Goal: Task Accomplishment & Management: Use online tool/utility

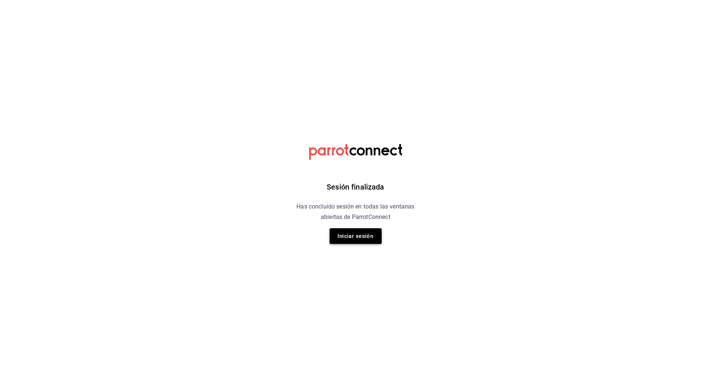
click at [361, 230] on button "Iniciar sesión" at bounding box center [356, 236] width 52 height 16
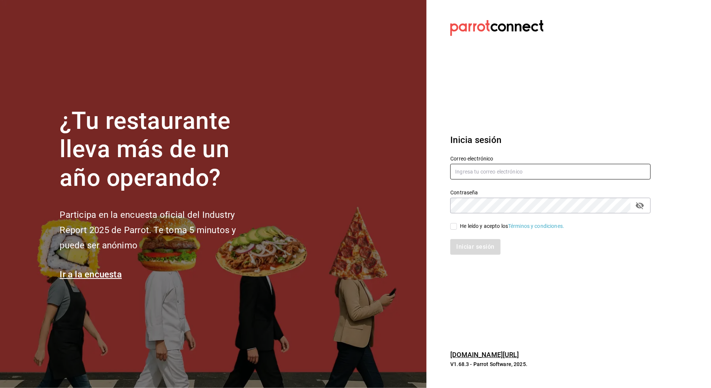
type input "arf941012@gmail.com"
click at [451, 223] on input "He leído y acepto los Términos y condiciones." at bounding box center [454, 226] width 7 height 7
checkbox input "true"
click at [461, 248] on button "Iniciar sesión" at bounding box center [476, 247] width 51 height 16
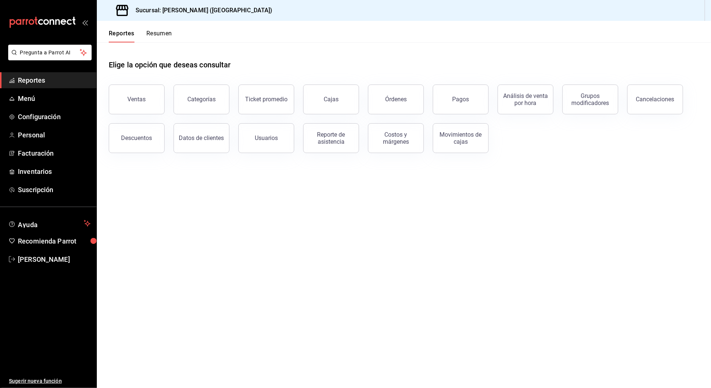
click at [38, 82] on span "Reportes" at bounding box center [54, 80] width 73 height 10
drag, startPoint x: 100, startPoint y: 102, endPoint x: 111, endPoint y: 104, distance: 11.3
click at [103, 103] on div "Ventas" at bounding box center [132, 95] width 65 height 39
click at [118, 104] on button "Ventas" at bounding box center [137, 100] width 56 height 30
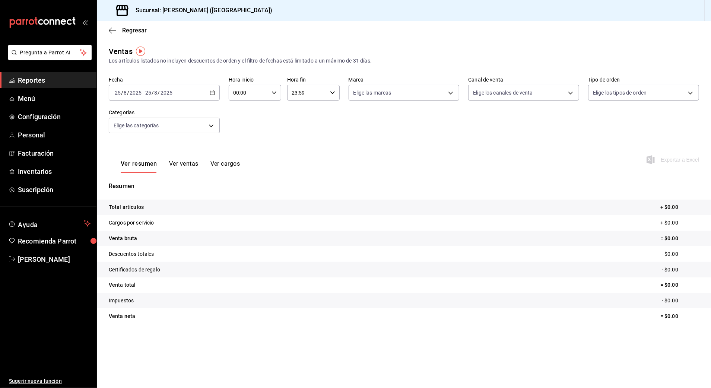
click at [172, 92] on input "2025" at bounding box center [166, 93] width 13 height 6
click at [211, 95] on \(Stroke\) "button" at bounding box center [212, 93] width 4 height 4
click at [126, 133] on span "Ayer" at bounding box center [144, 132] width 58 height 8
click at [212, 88] on div "[DATE] [DATE] - [DATE] [DATE]" at bounding box center [164, 93] width 111 height 16
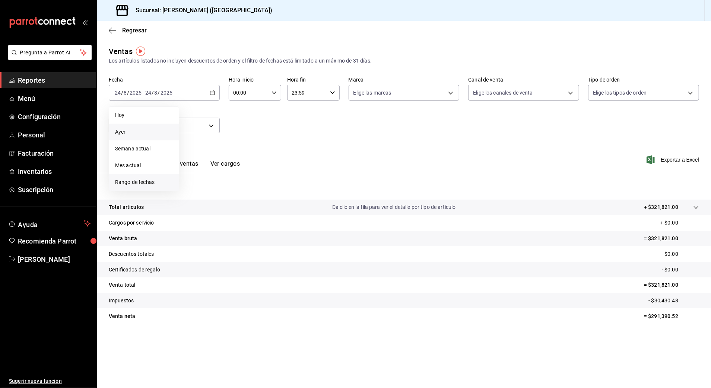
click at [138, 179] on span "Rango de fechas" at bounding box center [144, 183] width 58 height 8
click at [260, 122] on icon "button" at bounding box center [261, 120] width 9 height 9
click at [273, 121] on icon "button" at bounding box center [276, 120] width 9 height 9
click at [273, 195] on button "24" at bounding box center [274, 191] width 13 height 13
click at [192, 211] on button "25" at bounding box center [194, 207] width 13 height 13
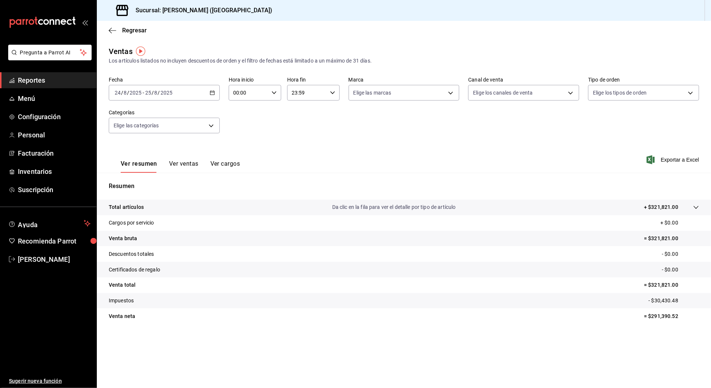
click at [265, 94] on input "00:00" at bounding box center [249, 92] width 40 height 15
click at [241, 127] on span "12" at bounding box center [242, 128] width 15 height 6
type input "12:00"
click at [331, 96] on div at bounding box center [355, 194] width 711 height 388
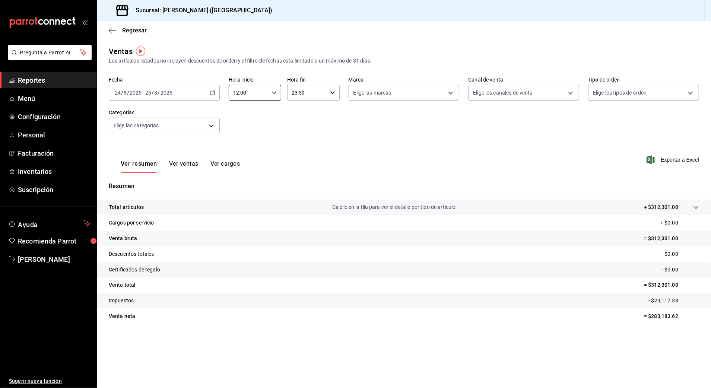
click at [329, 94] on div "23:59 Hora fin" at bounding box center [313, 93] width 53 height 16
click at [300, 120] on span "06" at bounding box center [300, 120] width 15 height 6
type input "06:59"
click at [276, 91] on div at bounding box center [355, 194] width 711 height 388
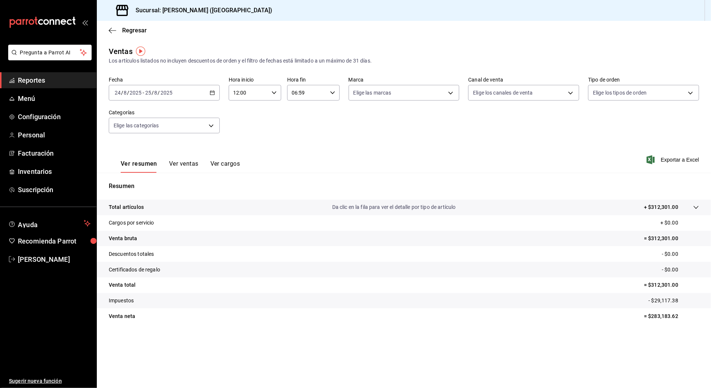
click at [272, 92] on \(Stroke\) "button" at bounding box center [274, 92] width 4 height 3
click at [244, 126] on span "10" at bounding box center [242, 126] width 15 height 6
type input "10:00"
click at [304, 93] on div at bounding box center [355, 194] width 711 height 388
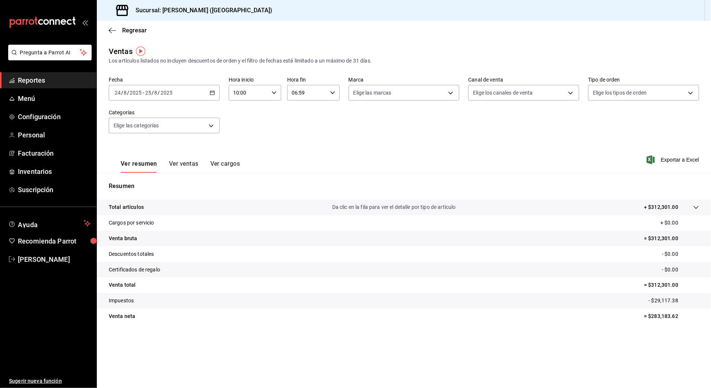
click at [309, 93] on input "06:59" at bounding box center [307, 92] width 40 height 15
click at [303, 117] on span "03" at bounding box center [300, 116] width 15 height 6
type input "03:59"
click at [376, 127] on div at bounding box center [355, 194] width 711 height 388
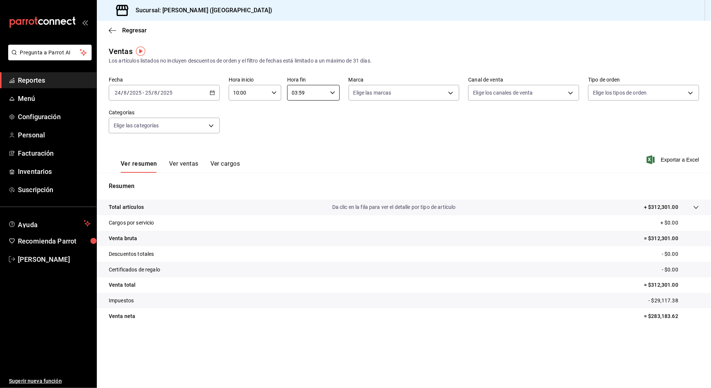
click at [403, 124] on div "Fecha [DATE] [DATE] - [DATE] [DATE] Hora inicio 10:00 Hora inicio Hora fin 03:5…" at bounding box center [404, 110] width 591 height 66
click at [110, 31] on icon "button" at bounding box center [110, 31] width 3 height 6
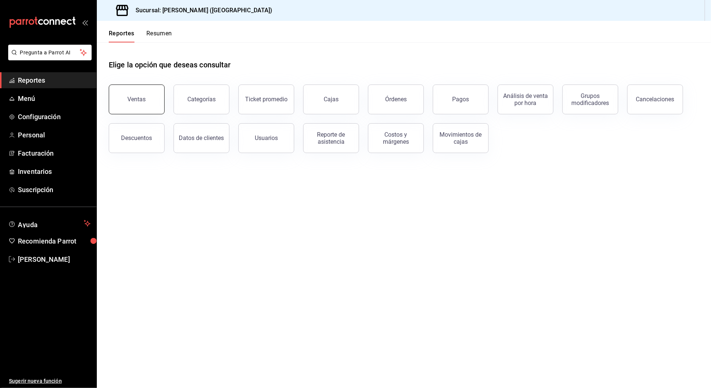
click at [132, 100] on div "Ventas" at bounding box center [137, 99] width 18 height 7
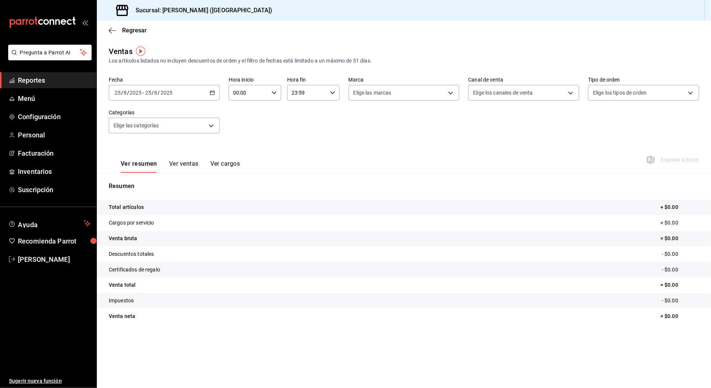
click at [187, 160] on div "Ver resumen Ver ventas Ver cargos" at bounding box center [174, 162] width 131 height 22
click at [187, 161] on button "Ver ventas" at bounding box center [183, 166] width 29 height 13
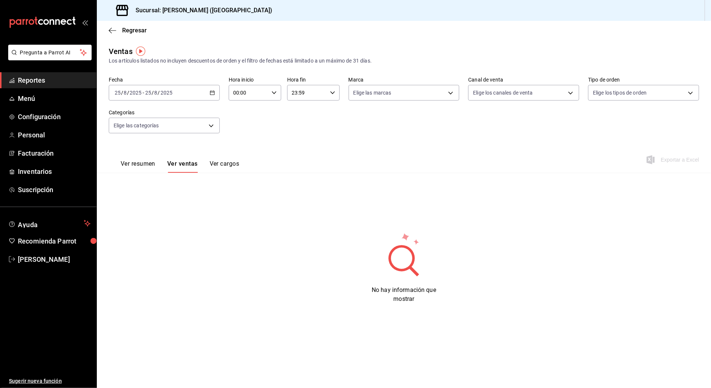
click at [218, 157] on div "Ver resumen Ver ventas Ver cargos" at bounding box center [174, 162] width 130 height 22
click at [197, 92] on div "[DATE] [DATE] - [DATE] [DATE]" at bounding box center [164, 93] width 111 height 16
click at [146, 176] on li "Rango de fechas" at bounding box center [144, 182] width 70 height 17
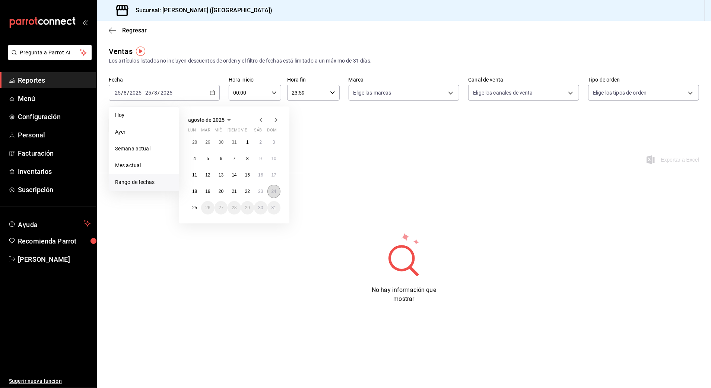
click at [275, 188] on button "24" at bounding box center [274, 191] width 13 height 13
click at [195, 203] on button "25" at bounding box center [194, 207] width 13 height 13
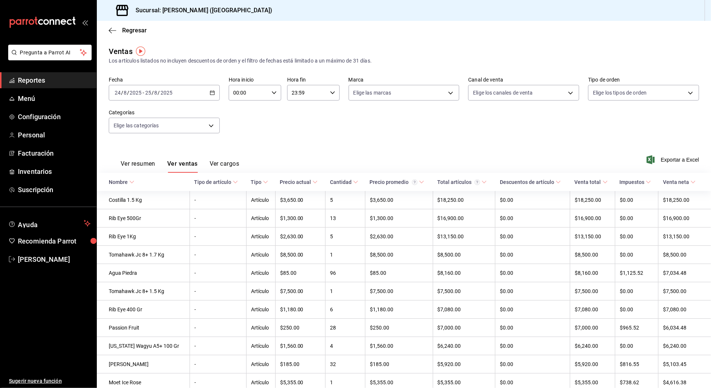
click at [272, 91] on icon "button" at bounding box center [274, 92] width 5 height 5
click at [209, 93] on div at bounding box center [355, 194] width 711 height 388
click at [210, 90] on icon "button" at bounding box center [212, 92] width 5 height 5
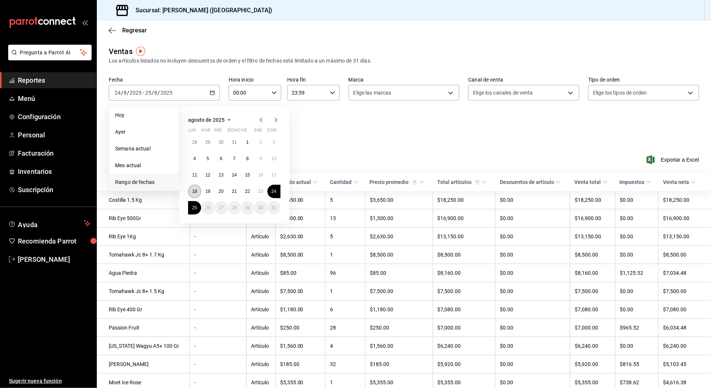
click at [193, 189] on abbr "18" at bounding box center [194, 191] width 5 height 5
click at [195, 204] on button "25" at bounding box center [194, 207] width 13 height 13
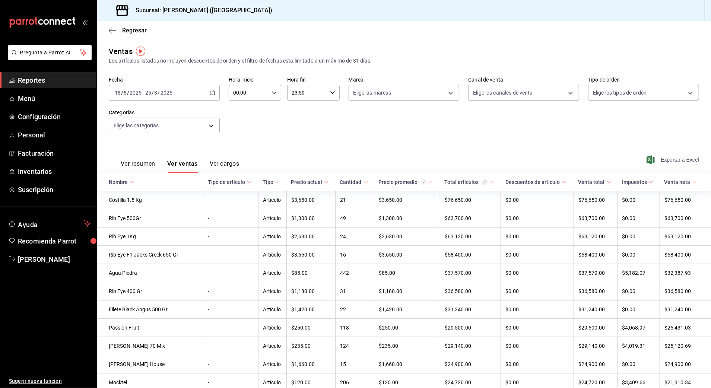
click at [659, 161] on span "Exportar a Excel" at bounding box center [673, 159] width 51 height 9
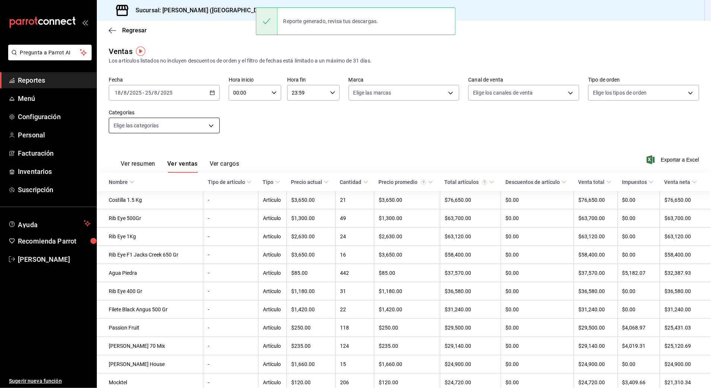
click at [194, 126] on body "Pregunta a Parrot AI Reportes Menú Configuración Personal Facturación Inventari…" at bounding box center [355, 194] width 711 height 388
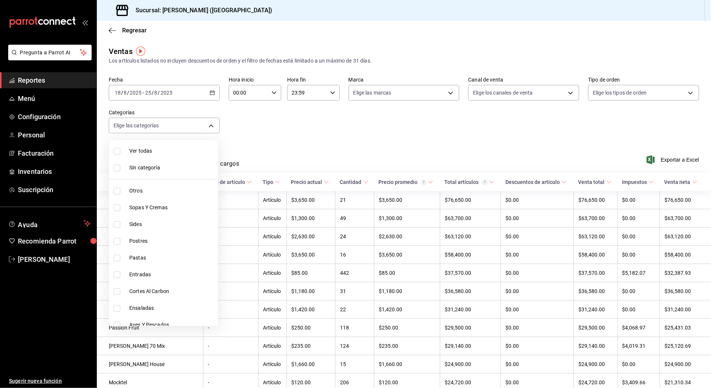
click at [132, 240] on span "Postres" at bounding box center [172, 241] width 86 height 8
type input "598e41a4-bef2-4521-bf59-393aaefc01e3"
checkbox input "true"
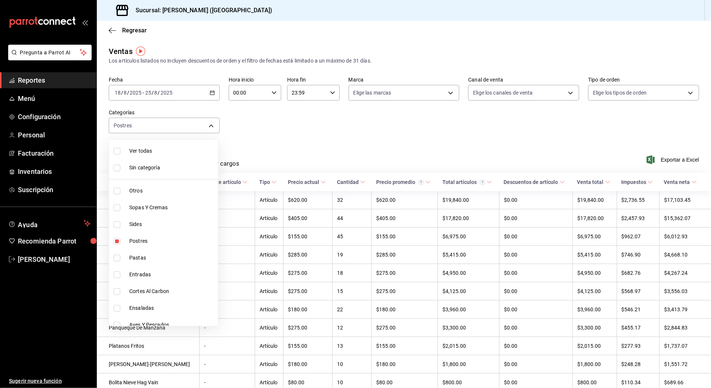
click at [156, 206] on span "Sopas Y Cremas" at bounding box center [172, 208] width 86 height 8
type input "598e41a4-bef2-4521-bf59-393aaefc01e3,0a957a31-3fa4-4b00-9918-3fc3cef2e831"
checkbox input "true"
click at [148, 221] on span "Sides" at bounding box center [172, 225] width 86 height 8
type input "598e41a4-bef2-4521-bf59-393aaefc01e3,0a957a31-3fa4-4b00-9918-3fc3cef2e831,58681…"
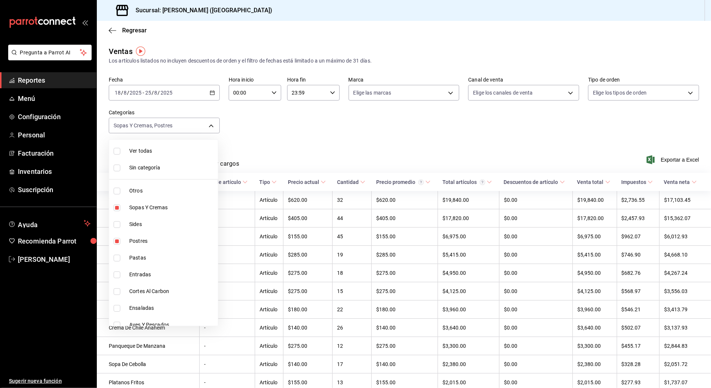
checkbox input "true"
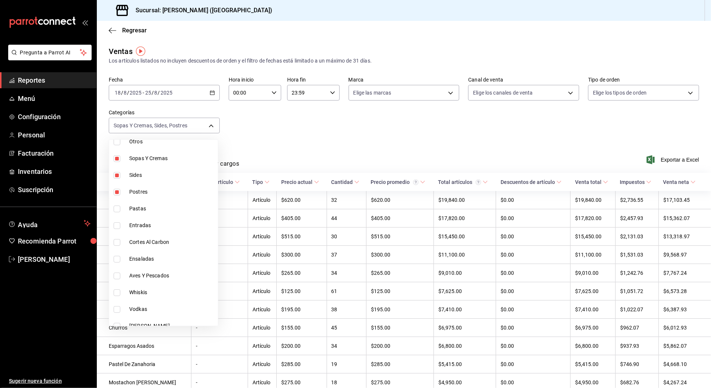
scroll to position [50, 0]
click at [146, 206] on span "Pastas" at bounding box center [172, 209] width 86 height 8
type input "598e41a4-bef2-4521-bf59-393aaefc01e3,0a957a31-3fa4-4b00-9918-3fc3cef2e831,58681…"
checkbox input "true"
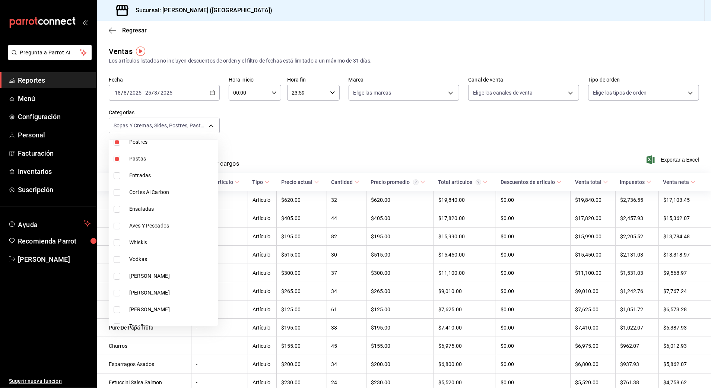
click at [145, 224] on span "Aves Y Pescados" at bounding box center [172, 226] width 86 height 8
type input "598e41a4-bef2-4521-bf59-393aaefc01e3,0a957a31-3fa4-4b00-9918-3fc3cef2e831,58681…"
checkbox input "true"
click at [150, 193] on span "Cortes Al Carbon" at bounding box center [172, 193] width 86 height 8
type input "598e41a4-bef2-4521-bf59-393aaefc01e3,0a957a31-3fa4-4b00-9918-3fc3cef2e831,58681…"
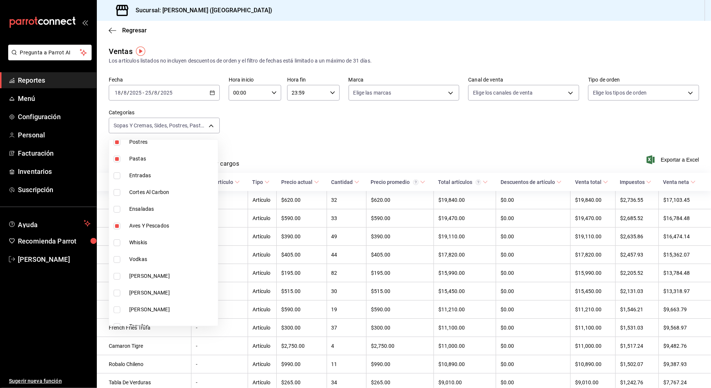
checkbox input "true"
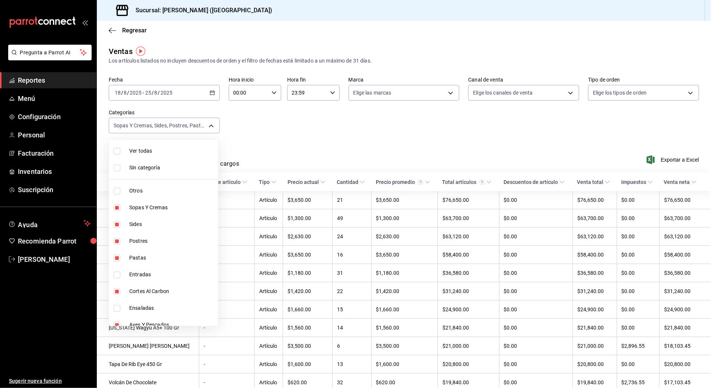
scroll to position [50, 0]
click at [151, 224] on span "Entradas" at bounding box center [172, 225] width 86 height 8
type input "598e41a4-bef2-4521-bf59-393aaefc01e3,0a957a31-3fa4-4b00-9918-3fc3cef2e831,58681…"
checkbox input "true"
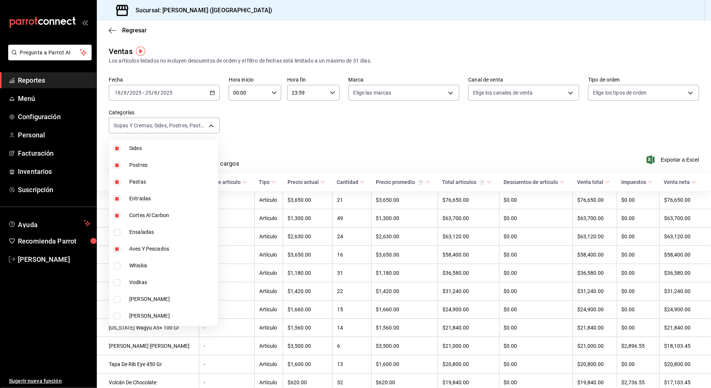
scroll to position [60, 0]
click at [145, 247] on span "Ensaladas" at bounding box center [172, 248] width 86 height 8
type input "598e41a4-bef2-4521-bf59-393aaefc01e3,0a957a31-3fa4-4b00-9918-3fc3cef2e831,58681…"
checkbox input "true"
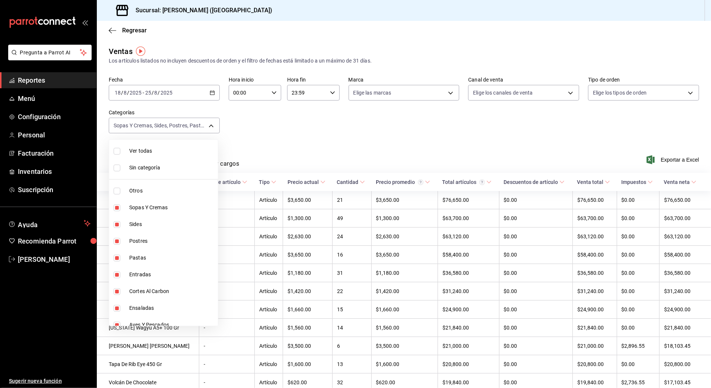
click at [269, 120] on div at bounding box center [355, 194] width 711 height 388
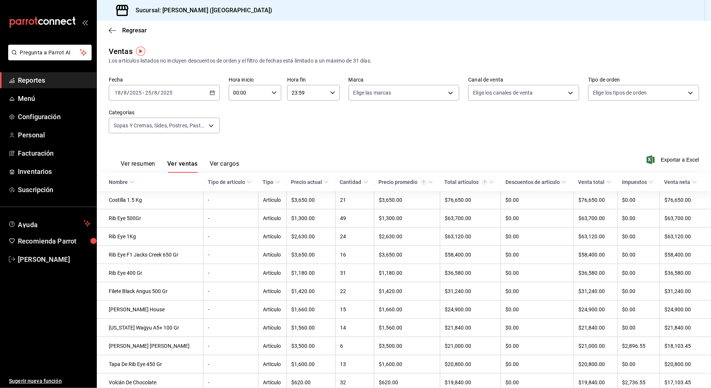
click at [183, 162] on button "Ver ventas" at bounding box center [182, 166] width 31 height 13
click at [180, 128] on body "Pregunta a Parrot AI Reportes Menú Configuración Personal Facturación Inventari…" at bounding box center [355, 194] width 711 height 388
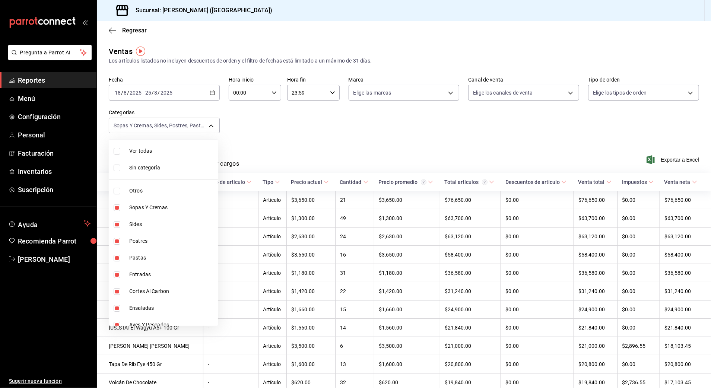
click at [136, 254] on span "Pastas" at bounding box center [172, 258] width 86 height 8
type input "598e41a4-bef2-4521-bf59-393aaefc01e3,0a957a31-3fa4-4b00-9918-3fc3cef2e831,58681…"
checkbox input "false"
click at [130, 253] on li "Pastas" at bounding box center [163, 258] width 109 height 17
type input "598e41a4-bef2-4521-bf59-393aaefc01e3,0a957a31-3fa4-4b00-9918-3fc3cef2e831,58681…"
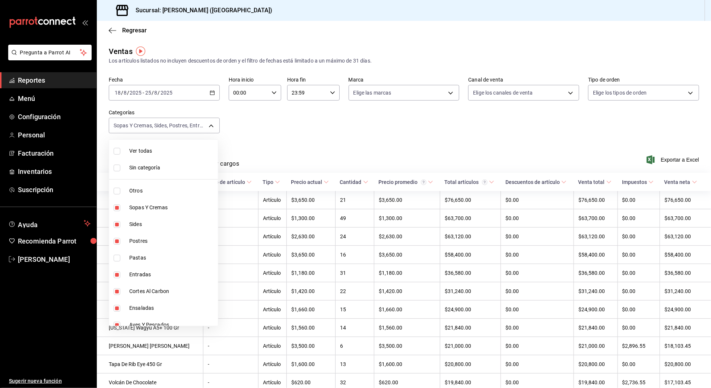
checkbox input "true"
click at [657, 160] on div at bounding box center [355, 194] width 711 height 388
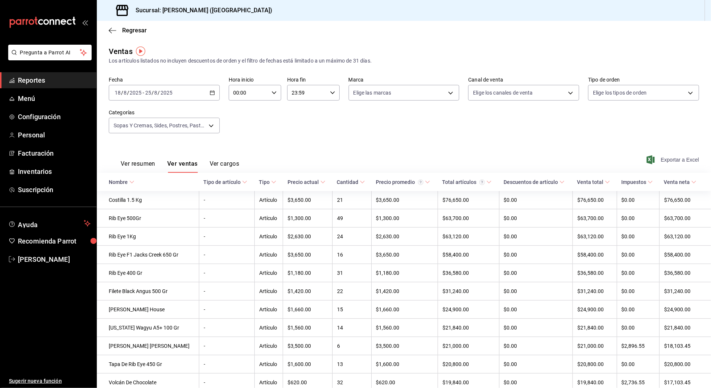
click at [657, 160] on span "Exportar a Excel" at bounding box center [673, 159] width 51 height 9
